Goal: Understand process/instructions: Learn how to perform a task or action

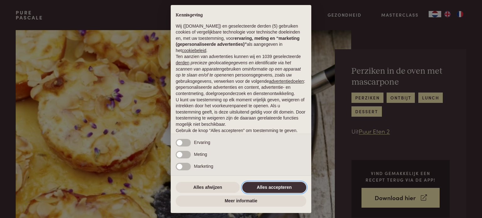
click at [283, 190] on button "Alles accepteren" at bounding box center [274, 187] width 64 height 11
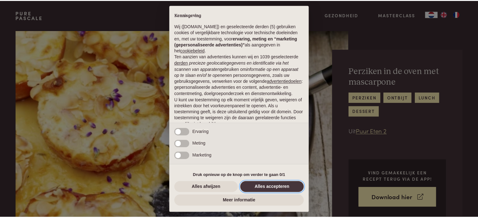
scroll to position [34, 0]
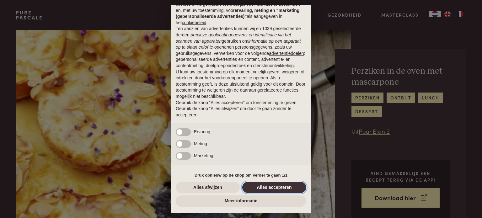
click at [279, 187] on button "Alles accepteren" at bounding box center [274, 187] width 64 height 11
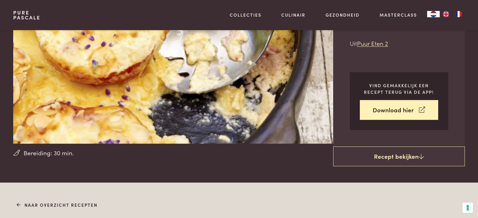
scroll to position [94, 0]
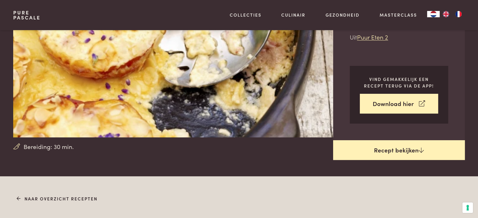
click at [405, 150] on link "Recept bekijken" at bounding box center [399, 150] width 132 height 20
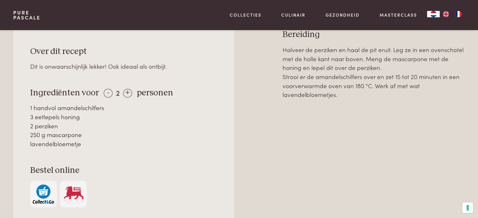
scroll to position [270, 0]
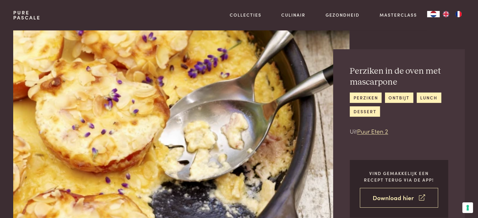
click at [404, 200] on link "Download hier" at bounding box center [399, 198] width 78 height 20
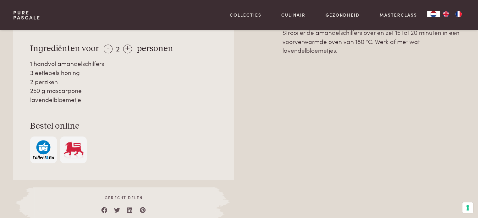
scroll to position [220, 0]
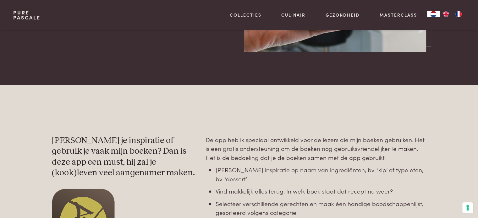
scroll to position [126, 0]
